Goal: Register for event/course

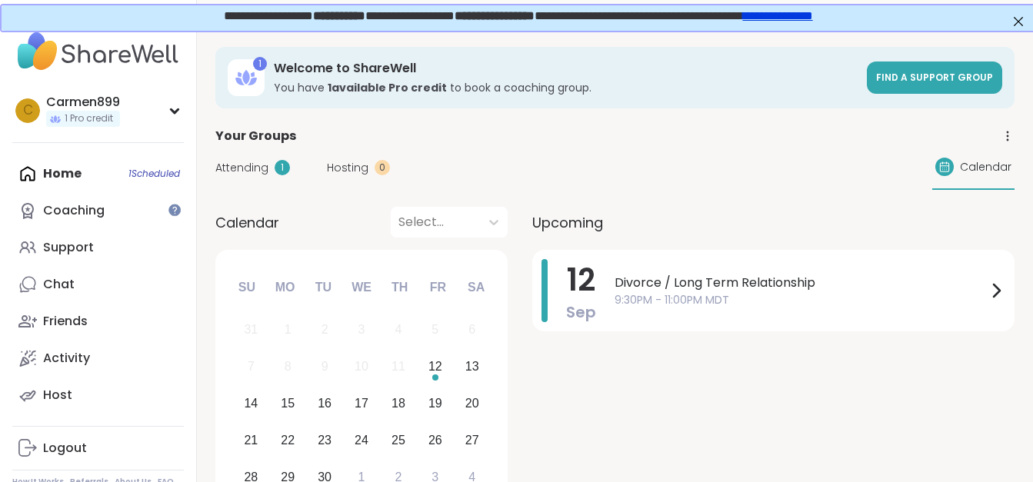
drag, startPoint x: 1018, startPoint y: 22, endPoint x: 657, endPoint y: 95, distance: 367.9
click at [657, 29] on html "**********" at bounding box center [516, 16] width 1033 height 25
click at [74, 208] on div "Coaching" at bounding box center [74, 210] width 62 height 17
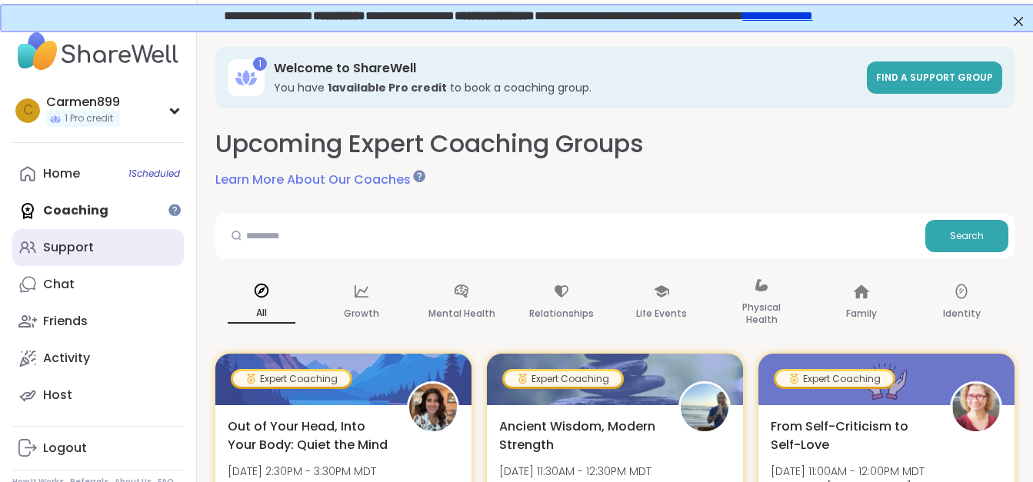
click at [63, 259] on link "Support" at bounding box center [97, 247] width 171 height 37
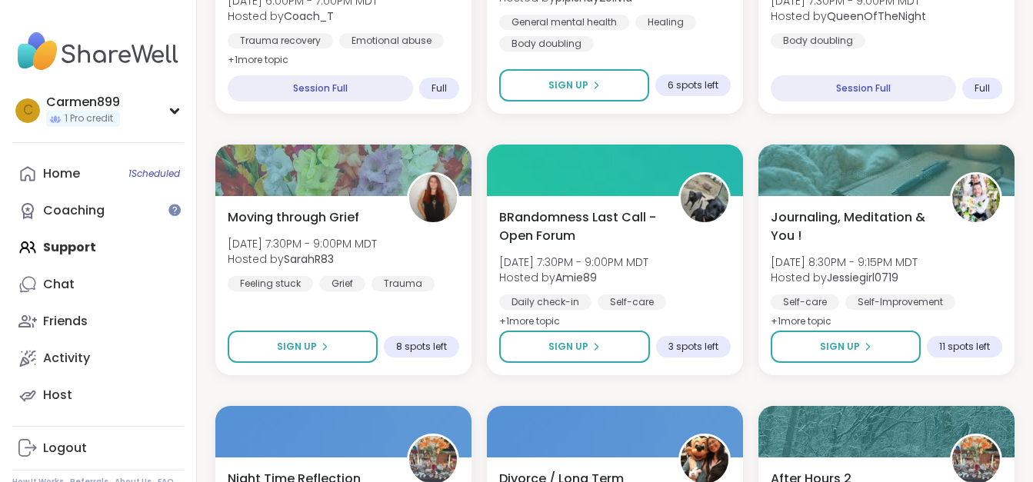
scroll to position [2113, 0]
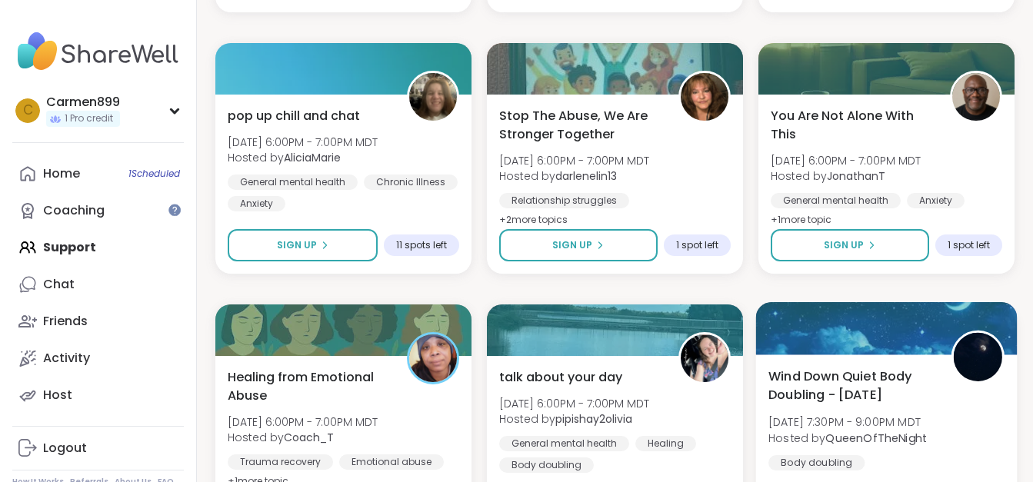
click at [877, 399] on span "Wind Down Quiet Body Doubling - [DATE]" at bounding box center [850, 386] width 165 height 38
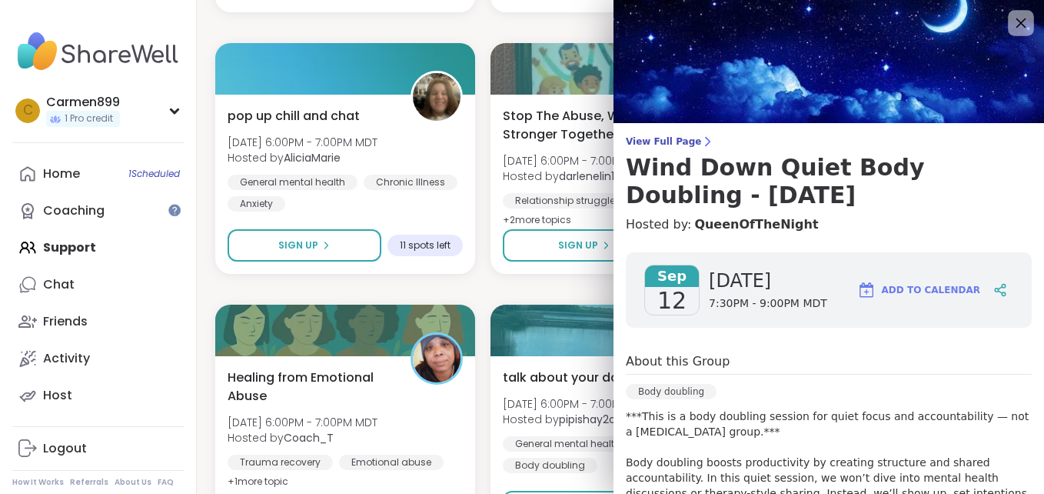
click at [1016, 24] on icon at bounding box center [1021, 23] width 10 height 10
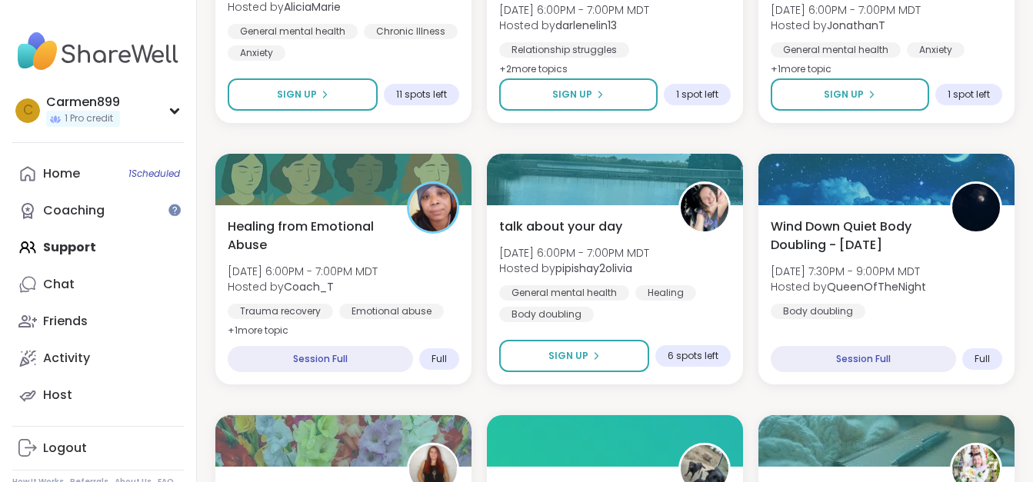
scroll to position [2281, 0]
